Goal: Task Accomplishment & Management: Manage account settings

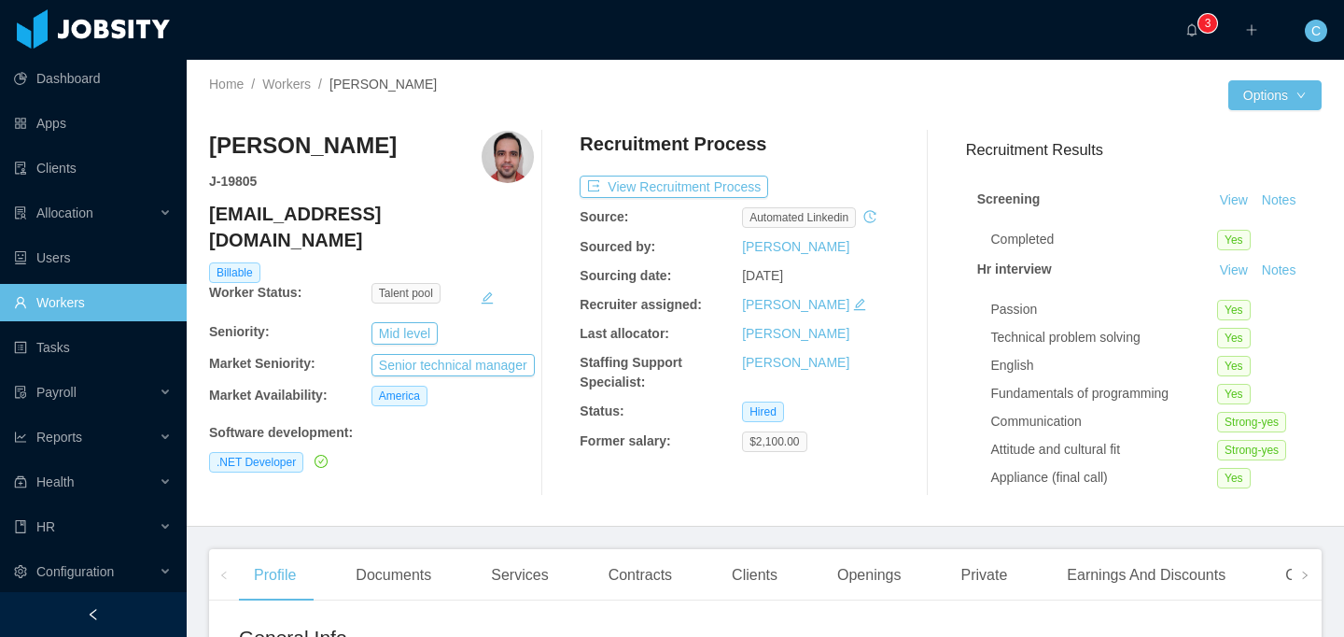
scroll to position [379, 0]
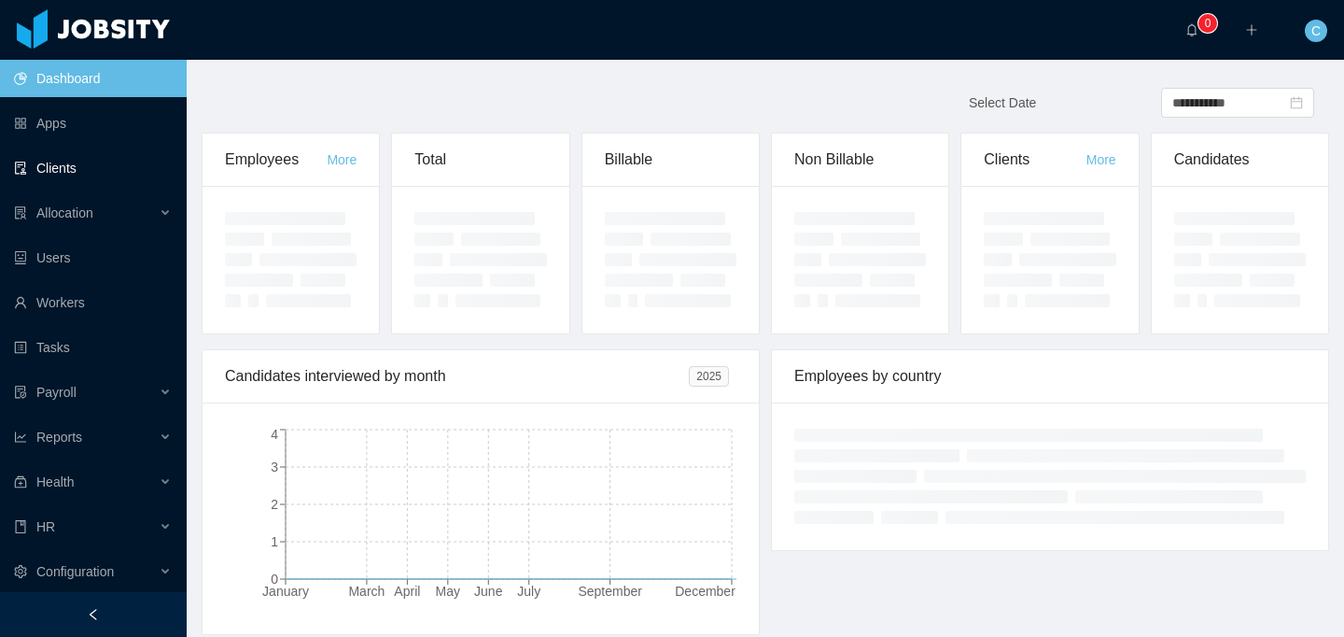
click at [76, 165] on link "Clients" at bounding box center [93, 167] width 158 height 37
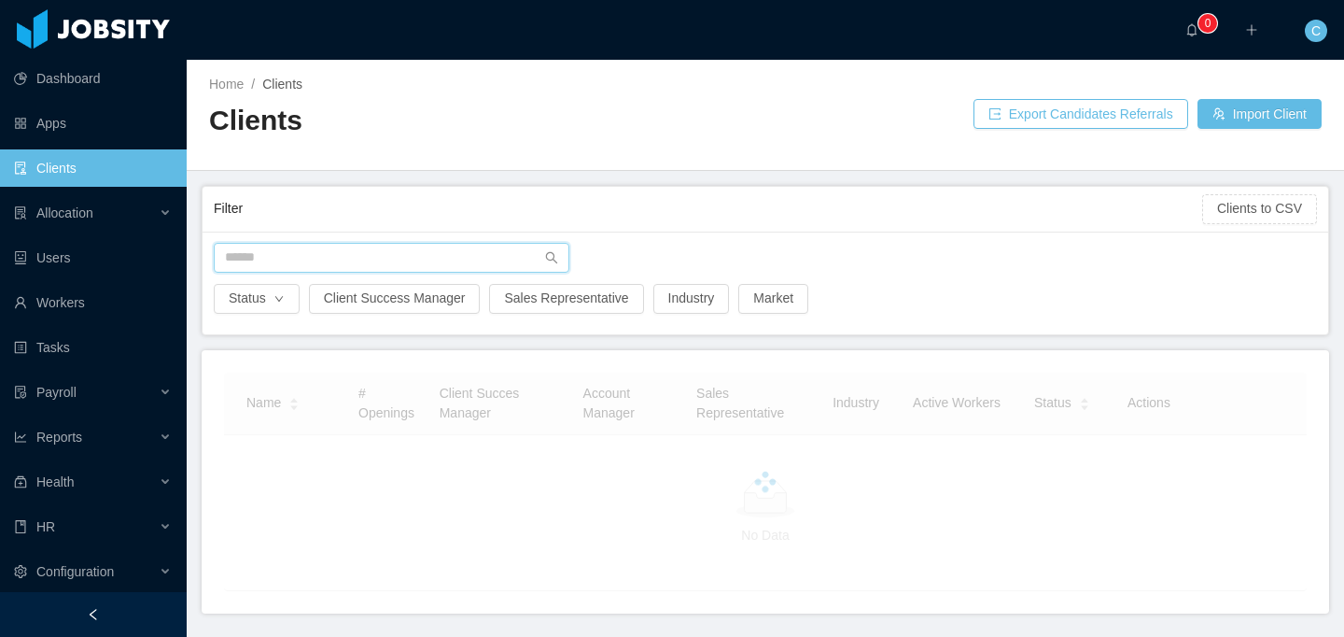
click at [301, 253] on input "text" at bounding box center [392, 258] width 356 height 30
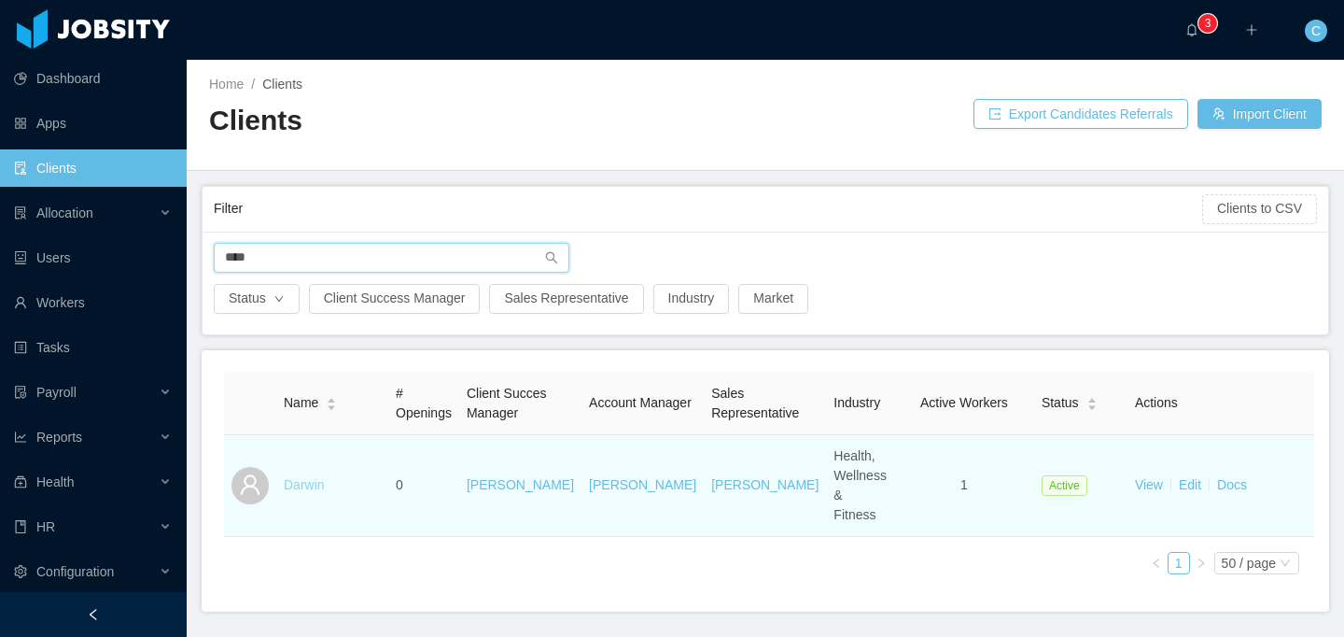
type input "****"
click at [304, 477] on link "Darwin" at bounding box center [304, 484] width 41 height 15
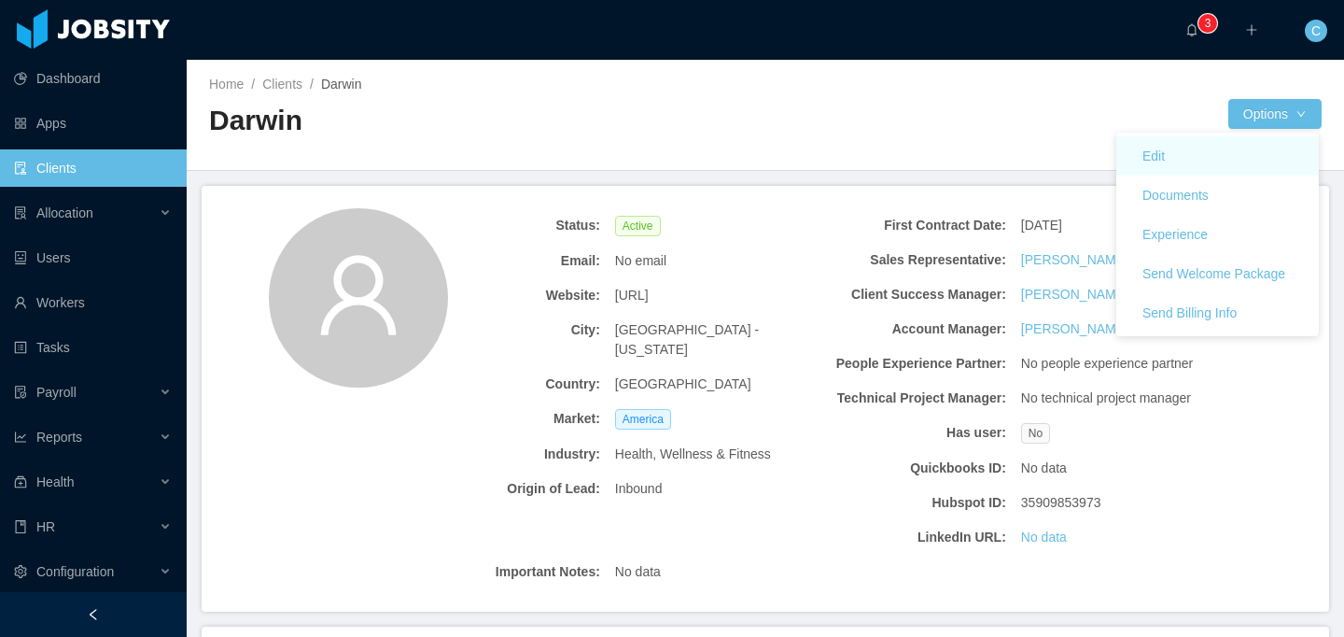
click at [1213, 148] on link "Edit" at bounding box center [1217, 155] width 203 height 39
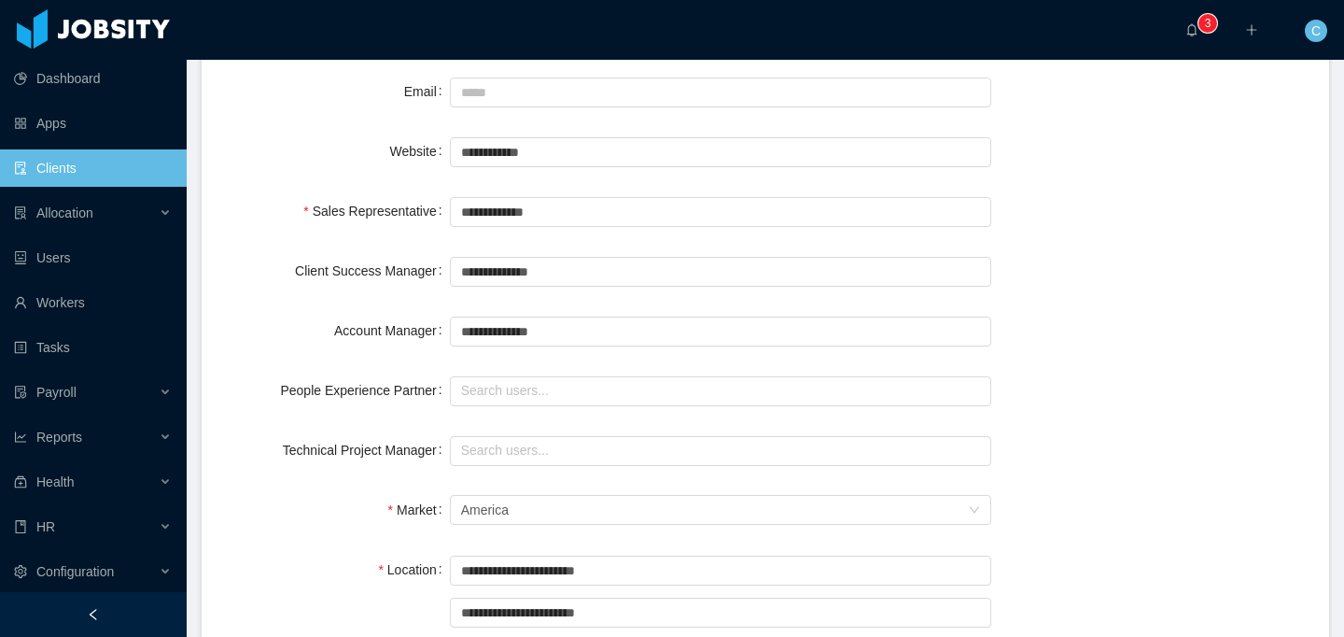
scroll to position [406, 0]
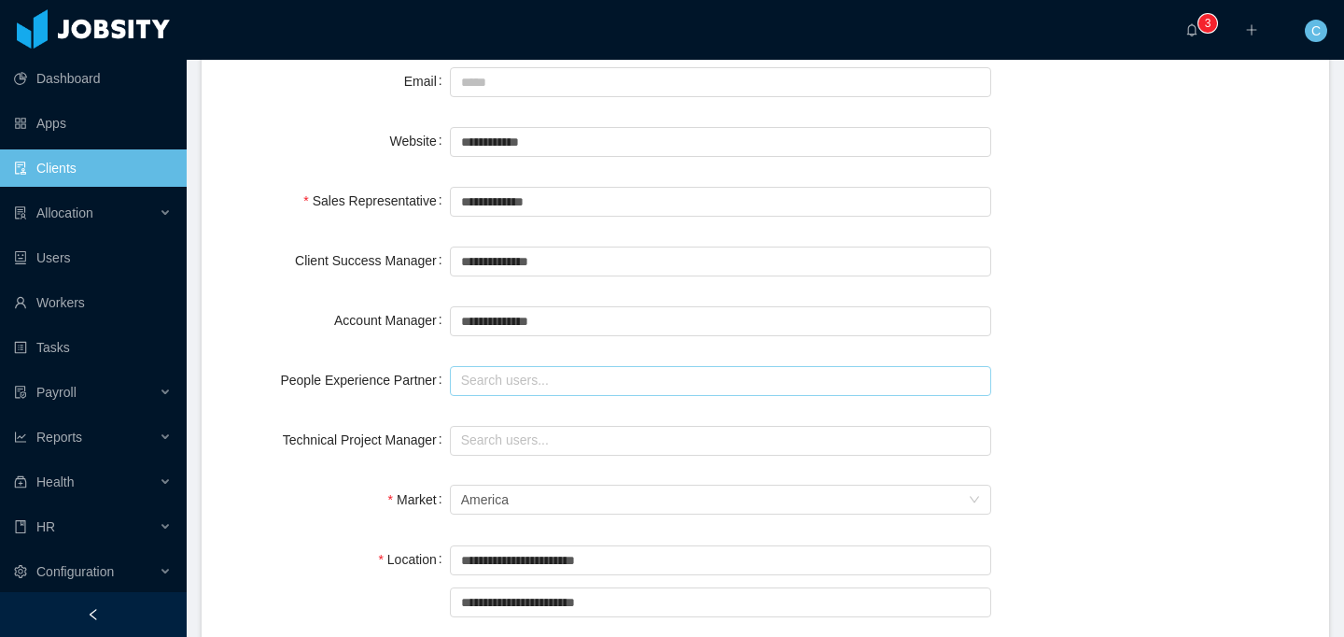
click at [664, 385] on input "text" at bounding box center [720, 381] width 541 height 30
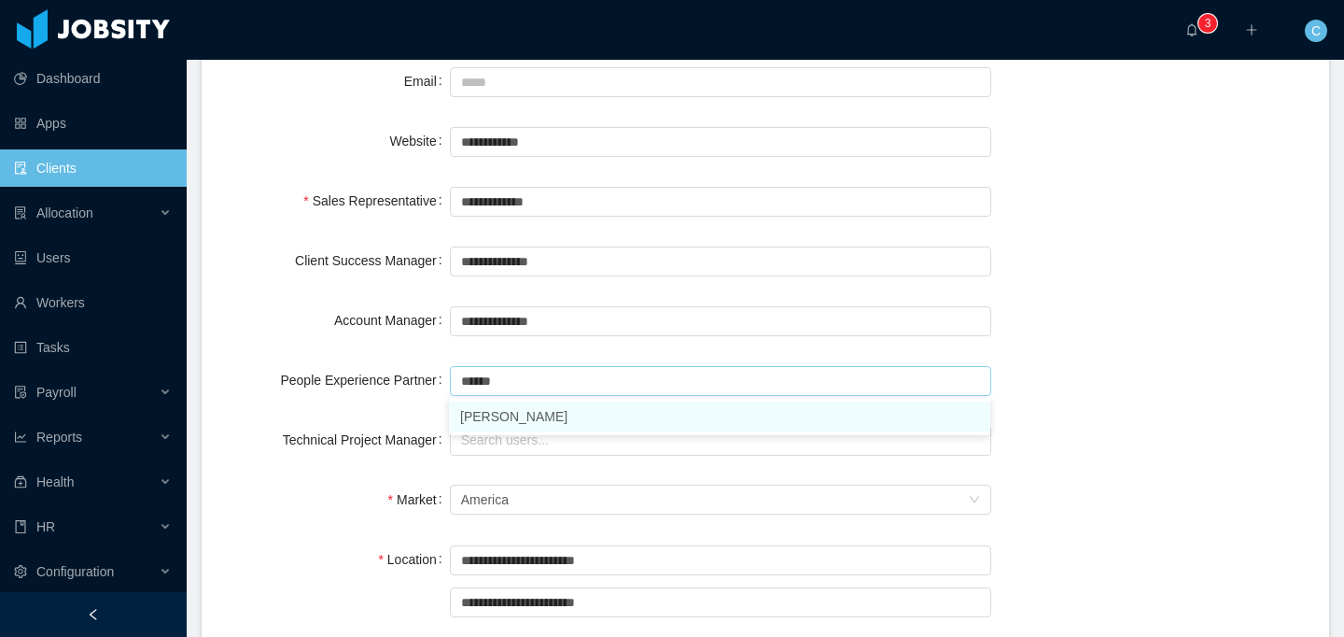
click at [533, 413] on li "[PERSON_NAME]" at bounding box center [719, 416] width 541 height 30
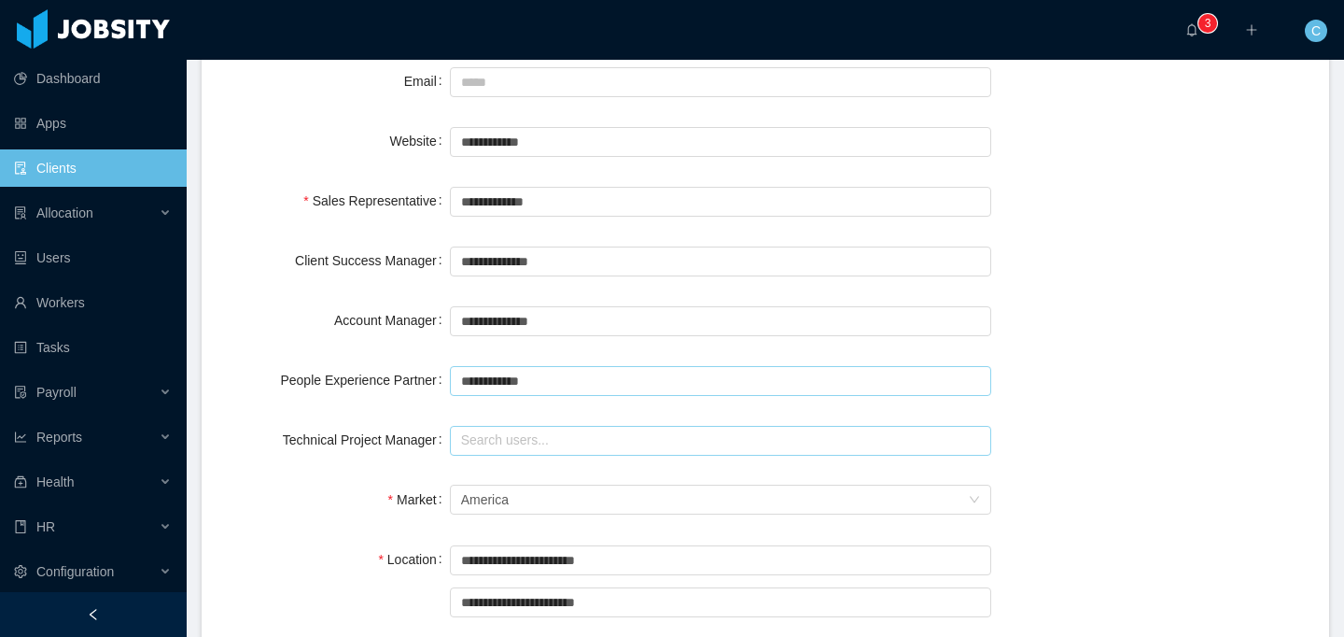
type input "**********"
click at [498, 442] on input "text" at bounding box center [720, 441] width 541 height 30
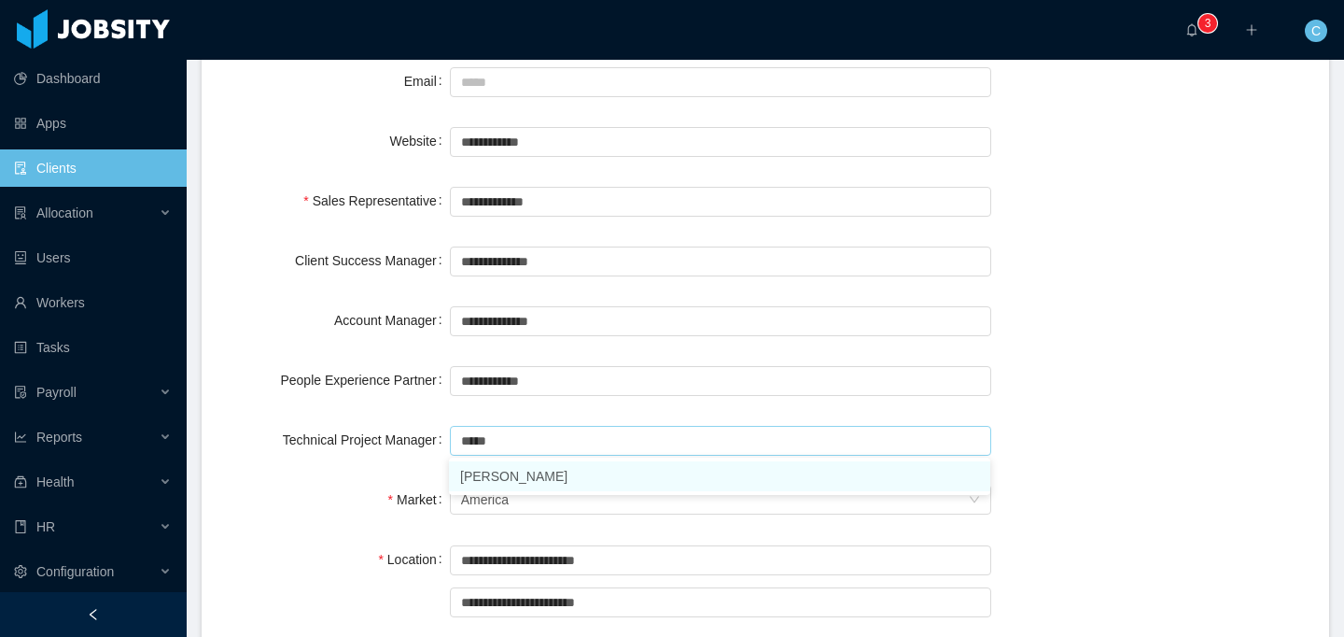
click at [509, 471] on li "[PERSON_NAME]" at bounding box center [719, 476] width 541 height 30
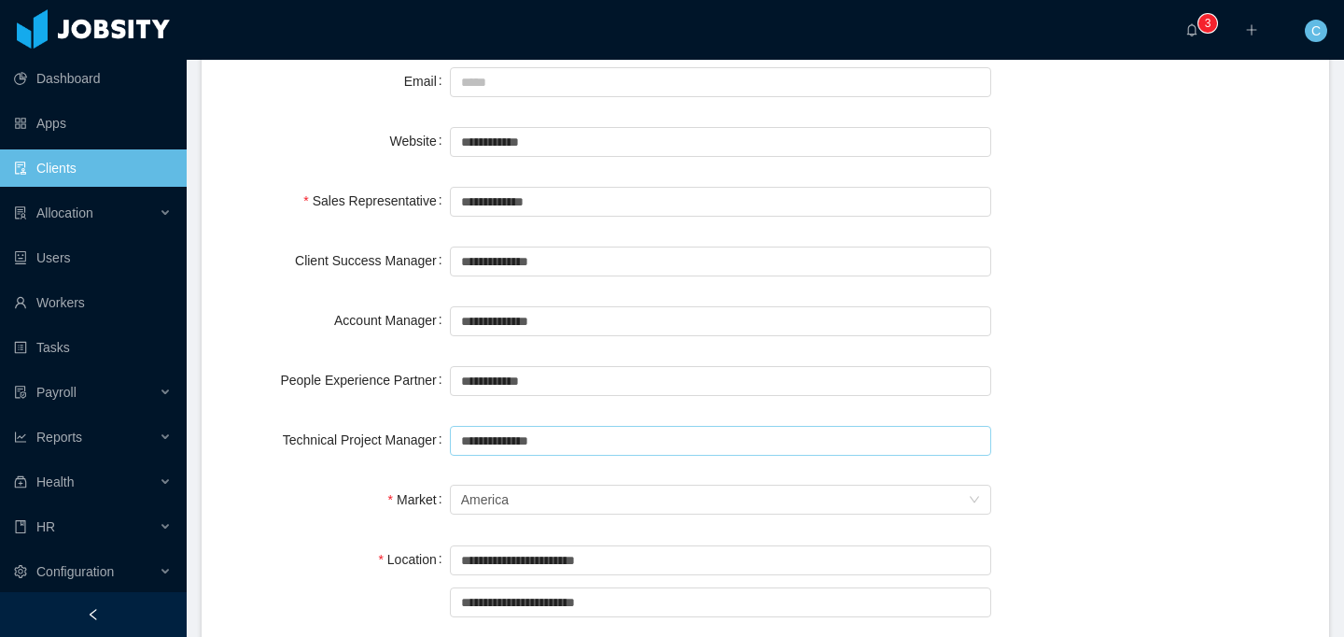
type input "**********"
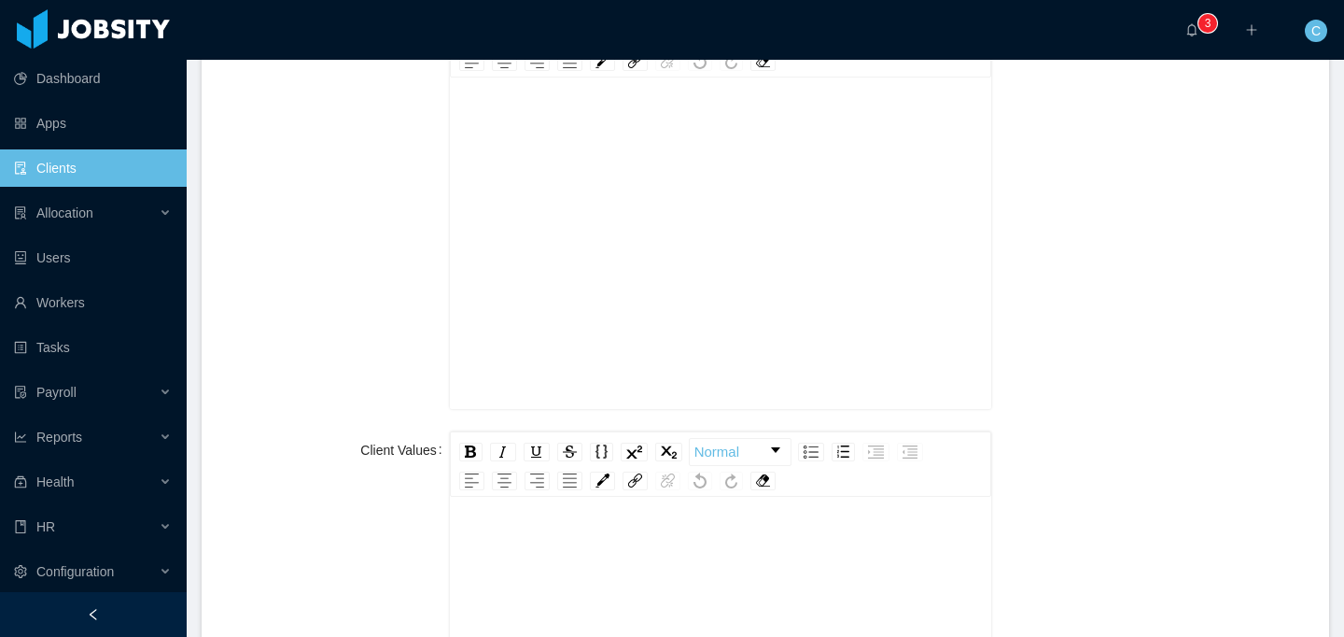
scroll to position [2311, 0]
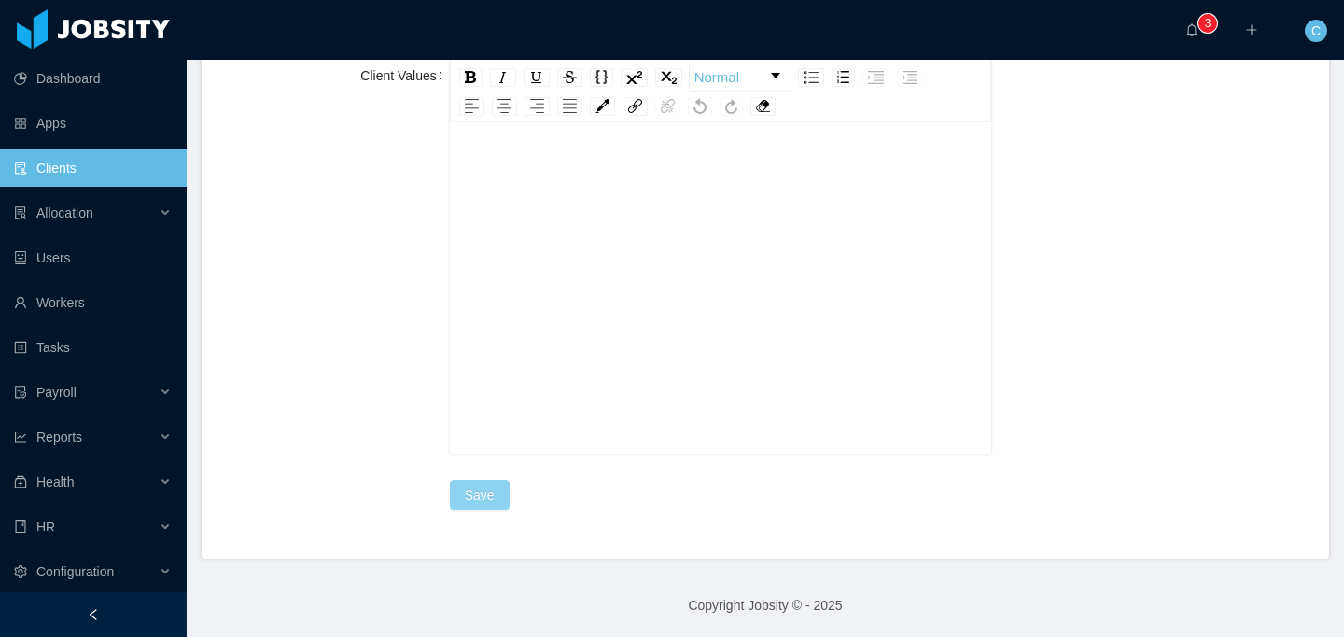
click at [499, 489] on button "Save" at bounding box center [480, 495] width 60 height 30
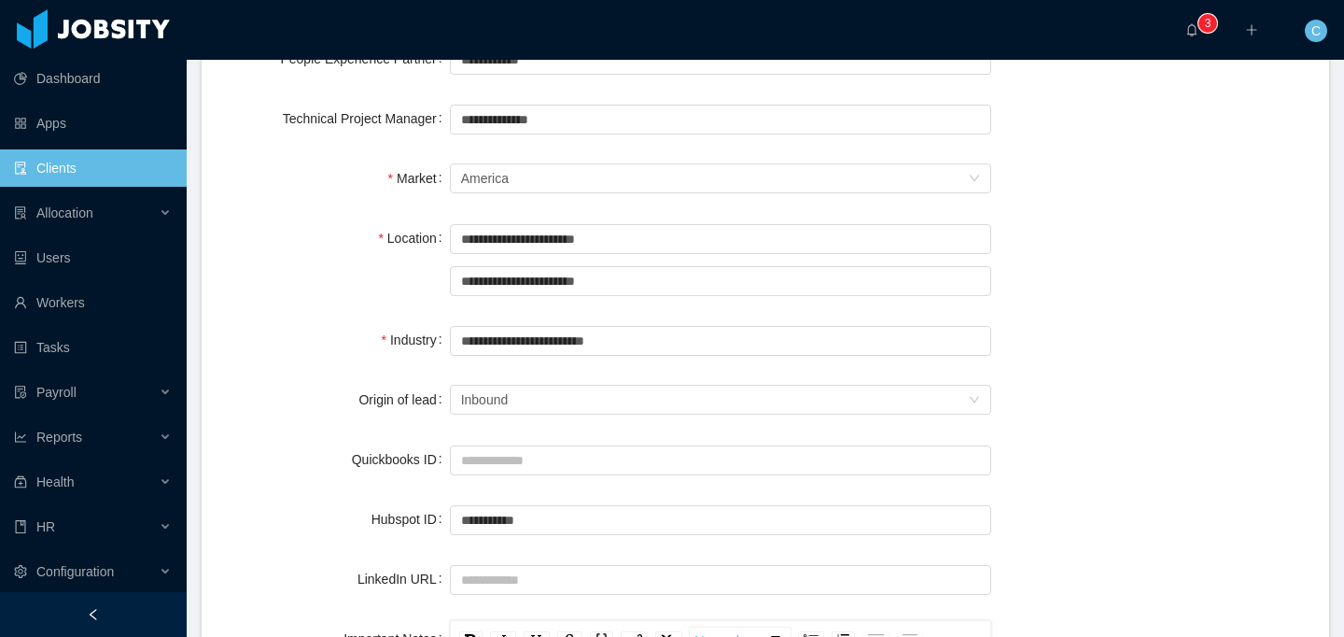
scroll to position [0, 0]
